Goal: Navigation & Orientation: Find specific page/section

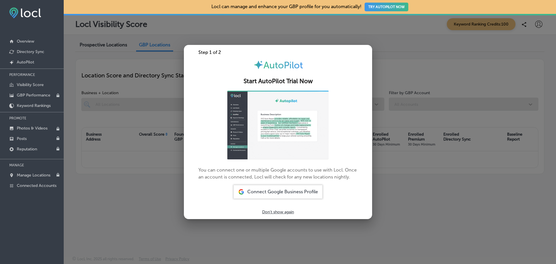
click at [276, 211] on p "Don't show again" at bounding box center [278, 211] width 32 height 5
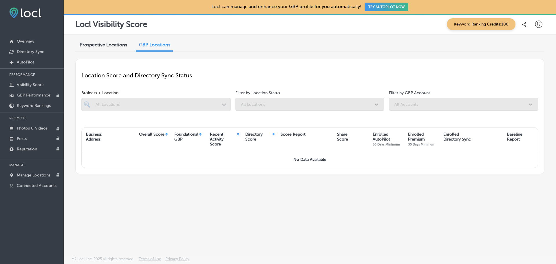
click at [487, 24] on span "Keyword Ranking Credits: 100" at bounding box center [481, 24] width 69 height 12
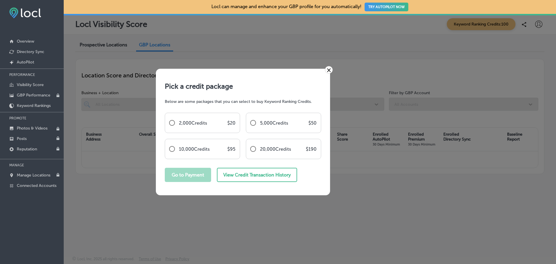
click at [328, 70] on link "×" at bounding box center [329, 70] width 8 height 8
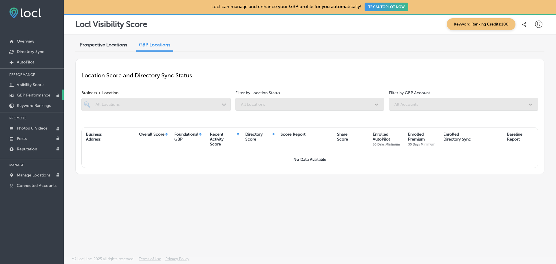
click at [27, 90] on link "GBP Performance" at bounding box center [32, 95] width 64 height 10
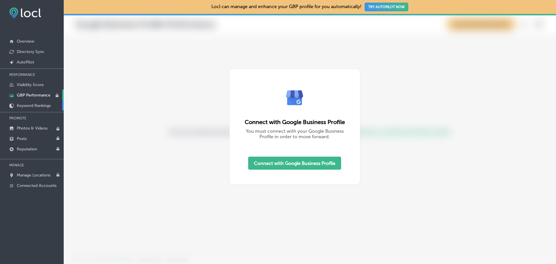
click at [19, 107] on p "Keyword Rankings" at bounding box center [34, 105] width 34 height 5
